Goal: Find specific page/section: Find specific page/section

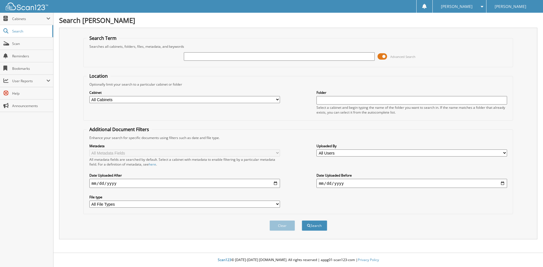
click at [265, 56] on input "text" at bounding box center [279, 56] width 191 height 8
type input "23F17215"
click at [302, 221] on button "Search" at bounding box center [314, 226] width 25 height 10
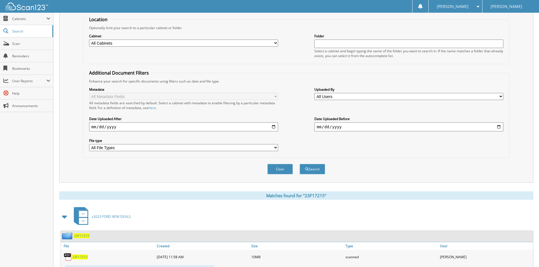
scroll to position [170, 0]
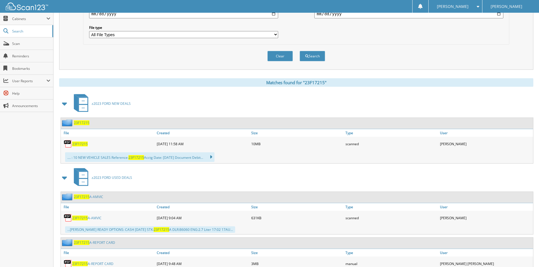
click at [93, 123] on div "23F17215" at bounding box center [297, 123] width 472 height 11
click at [84, 122] on span "23F17215" at bounding box center [82, 122] width 16 height 5
